Goal: Task Accomplishment & Management: Manage account settings

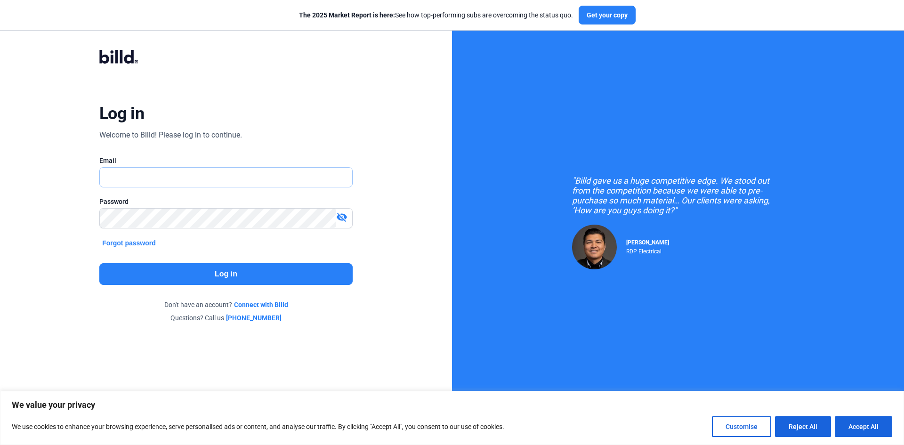
click at [142, 177] on input "text" at bounding box center [221, 177] width 242 height 19
type input "[EMAIL_ADDRESS][DOMAIN_NAME]"
click at [208, 273] on button "Log in" at bounding box center [225, 274] width 253 height 22
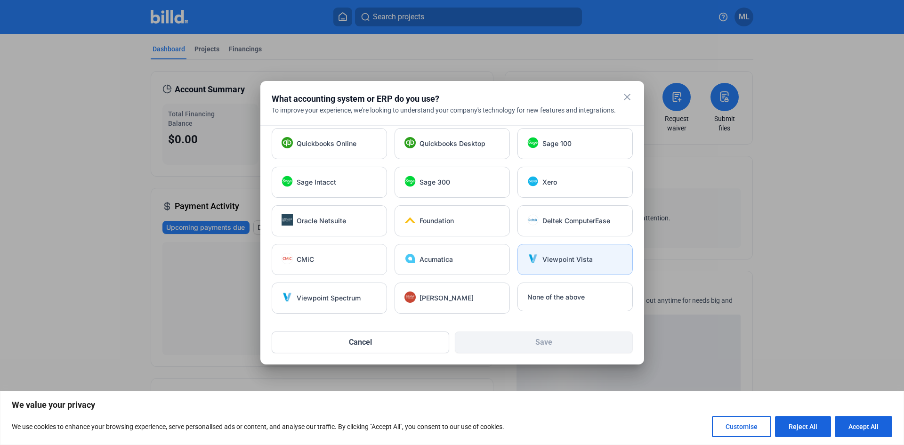
scroll to position [7, 0]
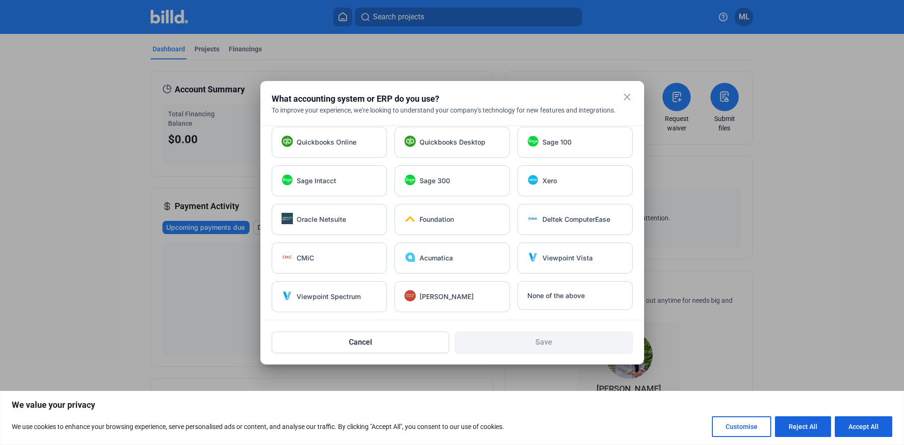
click at [627, 94] on mat-icon "close" at bounding box center [626, 96] width 11 height 11
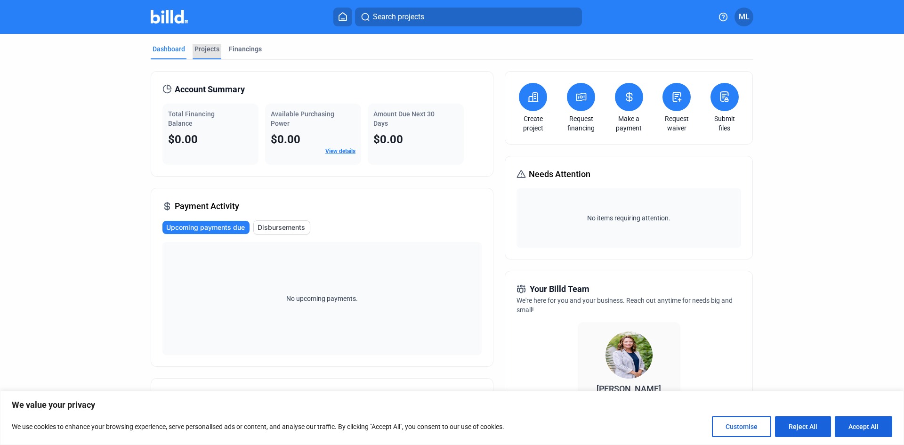
click at [205, 46] on div "Projects" at bounding box center [206, 48] width 25 height 9
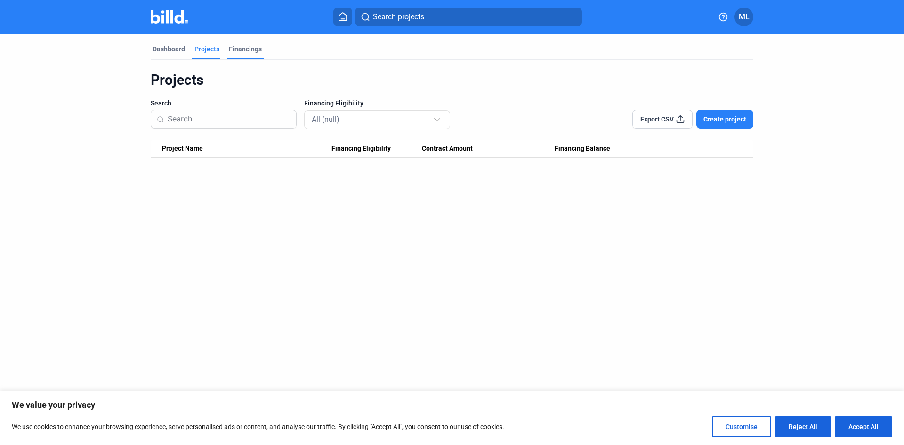
click at [245, 49] on div "Financings" at bounding box center [245, 48] width 33 height 9
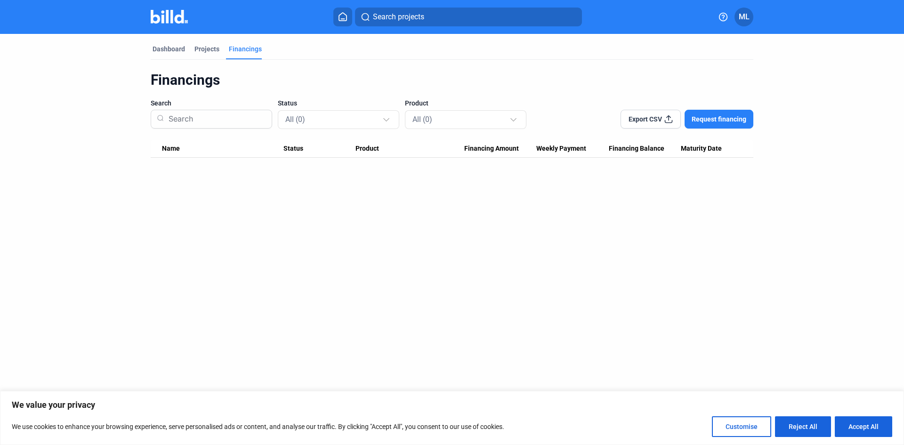
click at [669, 117] on icon at bounding box center [668, 118] width 9 height 9
click at [669, 121] on icon at bounding box center [668, 118] width 9 height 9
click at [173, 46] on div "Dashboard" at bounding box center [169, 48] width 32 height 9
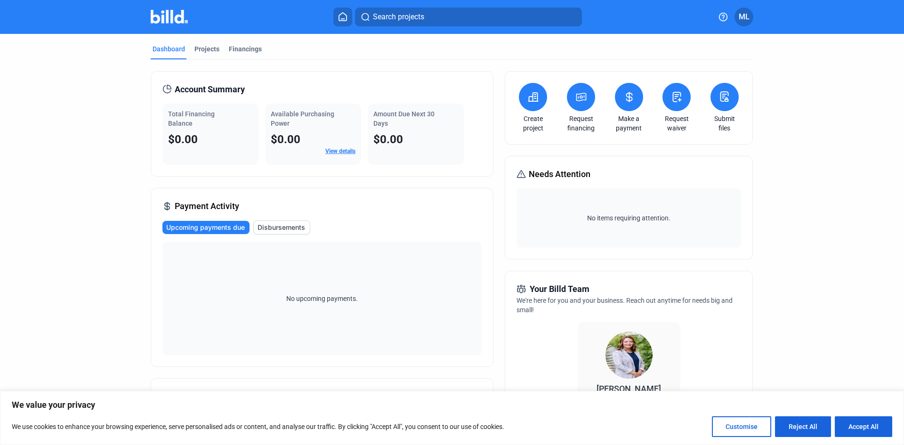
click at [342, 148] on link "View details" at bounding box center [340, 151] width 30 height 7
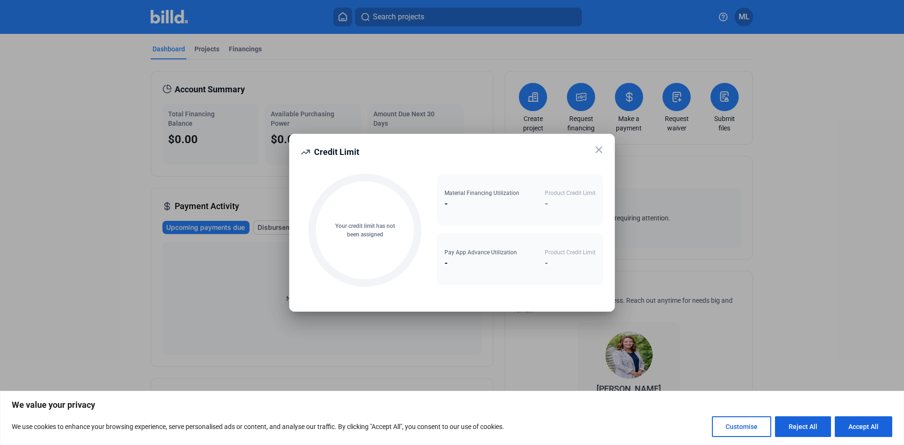
click at [599, 147] on icon at bounding box center [598, 149] width 11 height 11
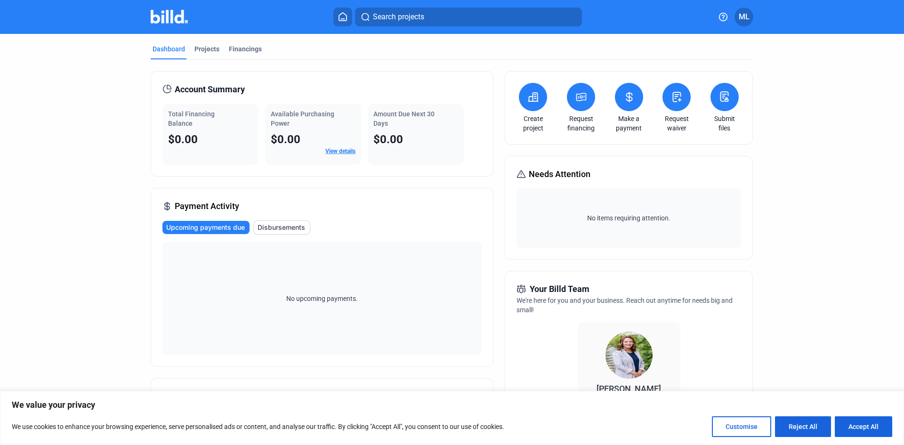
click at [209, 227] on span "Upcoming payments due" at bounding box center [205, 227] width 79 height 9
click at [281, 230] on span "Disbursements" at bounding box center [281, 227] width 48 height 9
click at [228, 227] on span "Upcoming payments due" at bounding box center [206, 227] width 79 height 9
click at [207, 49] on div "Projects" at bounding box center [206, 48] width 25 height 9
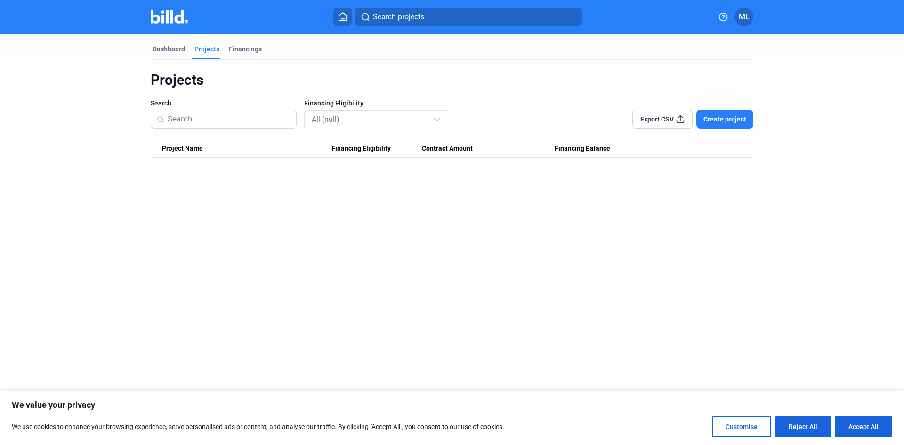
click at [732, 115] on span "Create project" at bounding box center [724, 118] width 43 height 9
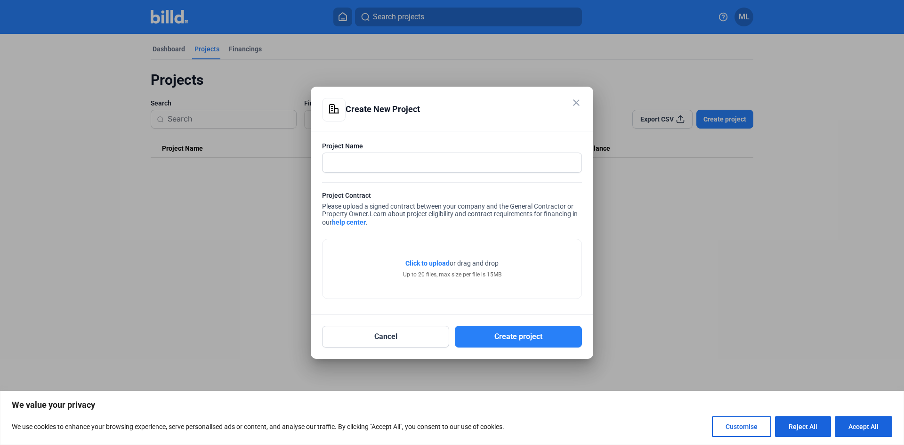
click at [573, 101] on mat-icon "close" at bounding box center [576, 102] width 11 height 11
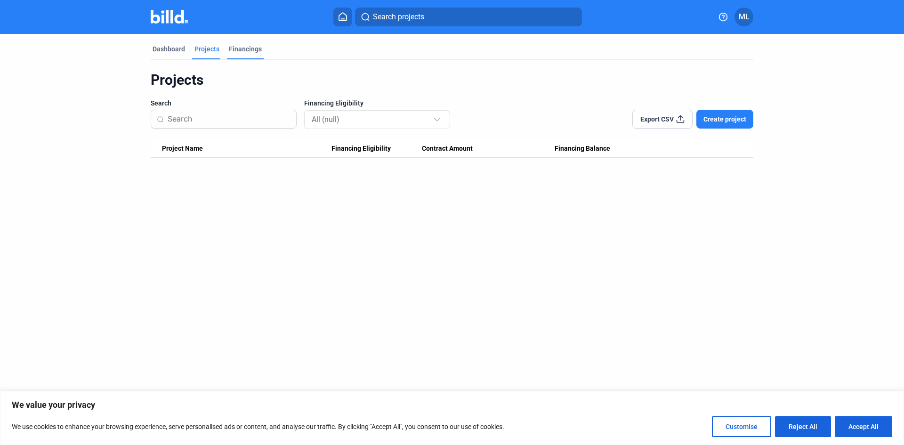
click at [242, 48] on div "Financings" at bounding box center [245, 48] width 33 height 9
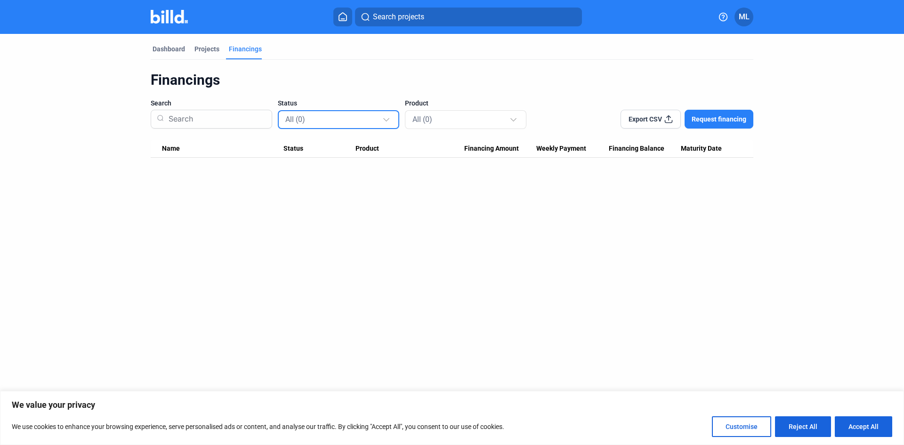
click at [384, 119] on div at bounding box center [386, 118] width 6 height 6
click at [458, 224] on div at bounding box center [452, 222] width 904 height 445
click at [514, 121] on div at bounding box center [513, 118] width 6 height 6
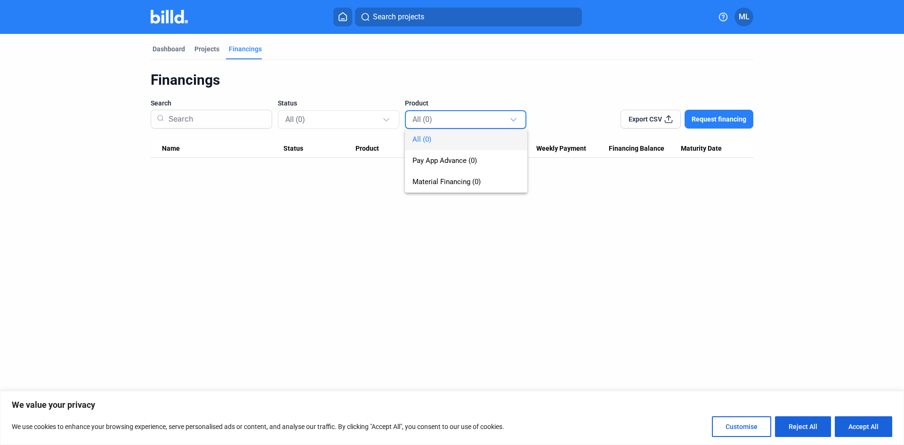
click at [590, 217] on div at bounding box center [452, 222] width 904 height 445
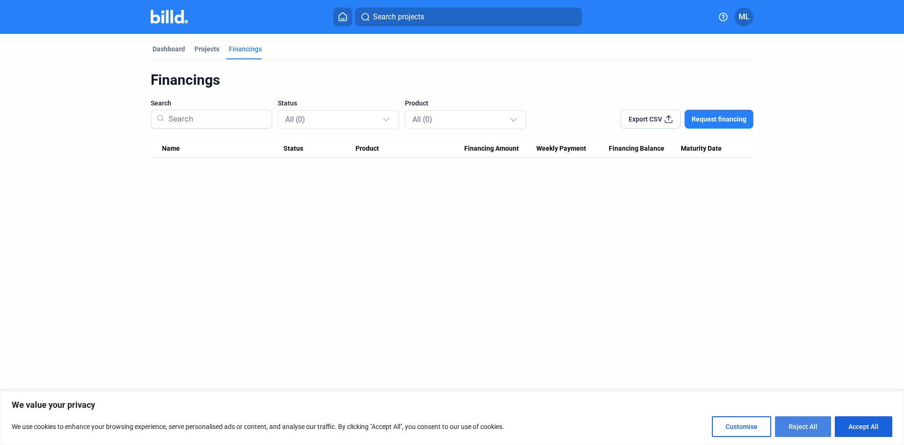
click at [809, 421] on button "Reject All" at bounding box center [803, 426] width 56 height 21
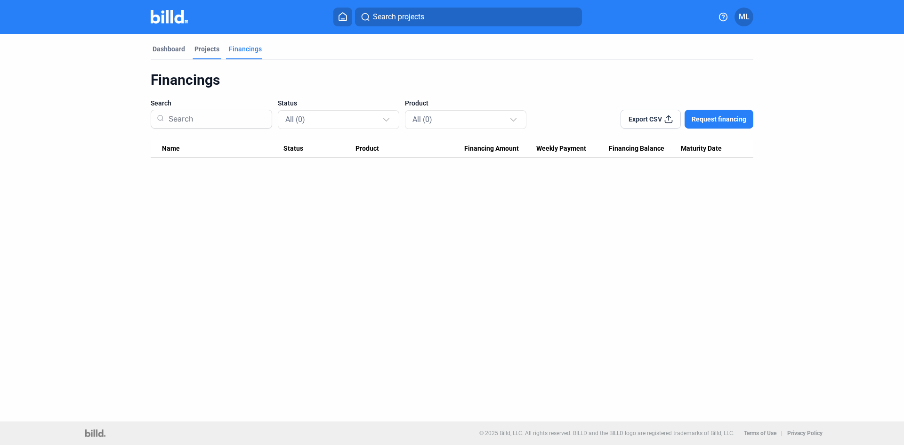
click at [208, 49] on div "Projects" at bounding box center [206, 48] width 25 height 9
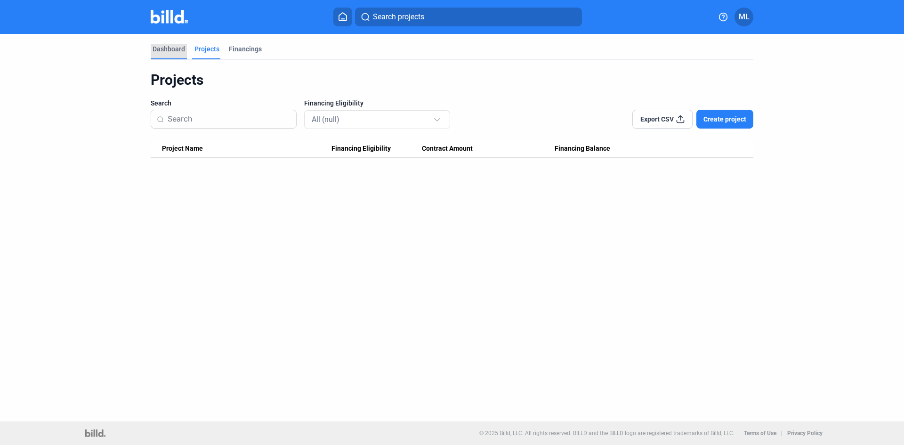
click at [168, 46] on div "Dashboard" at bounding box center [169, 48] width 32 height 9
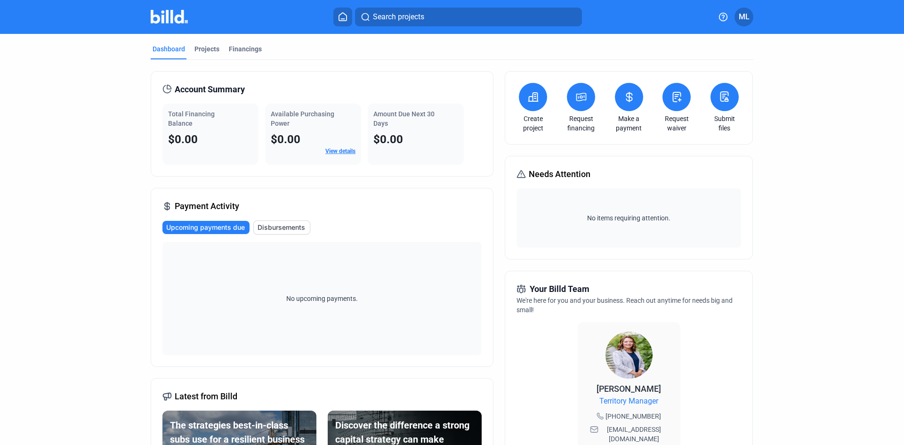
click at [626, 96] on icon at bounding box center [629, 96] width 12 height 11
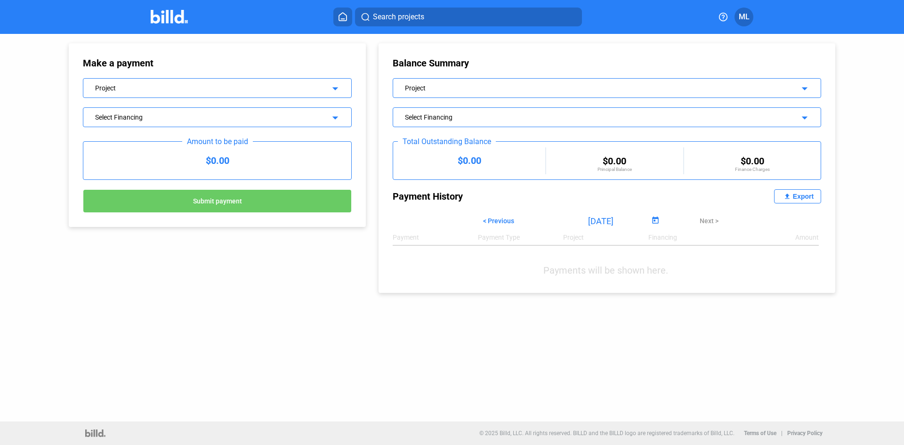
click at [335, 89] on mat-icon "arrow_drop_down" at bounding box center [333, 86] width 11 height 11
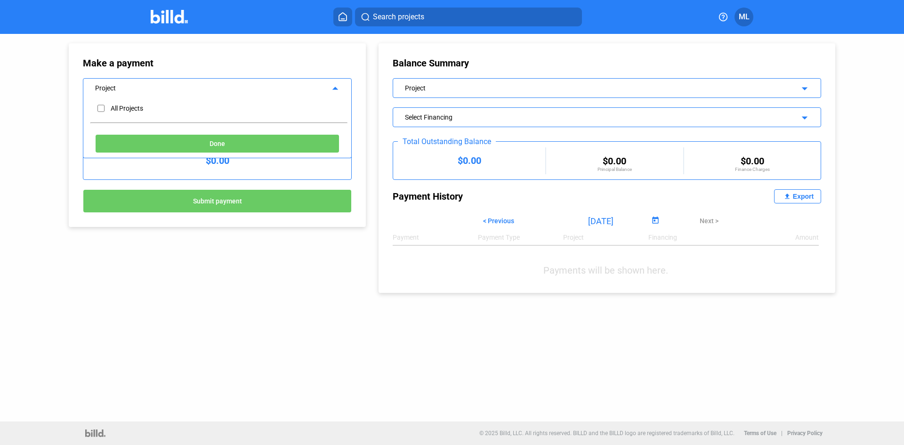
click at [335, 89] on mat-icon "arrow_drop_up" at bounding box center [333, 86] width 11 height 11
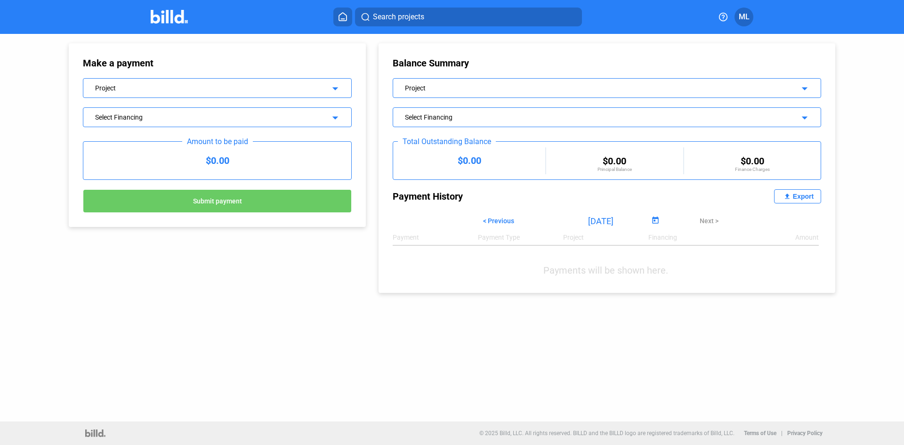
click at [336, 116] on mat-icon "arrow_drop_down" at bounding box center [333, 116] width 11 height 11
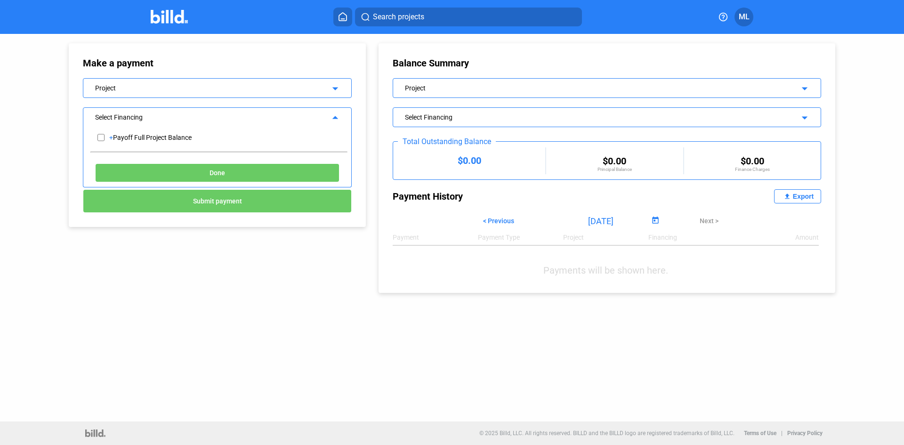
click at [336, 117] on mat-icon "arrow_drop_up" at bounding box center [333, 116] width 11 height 11
